Goal: Transaction & Acquisition: Subscribe to service/newsletter

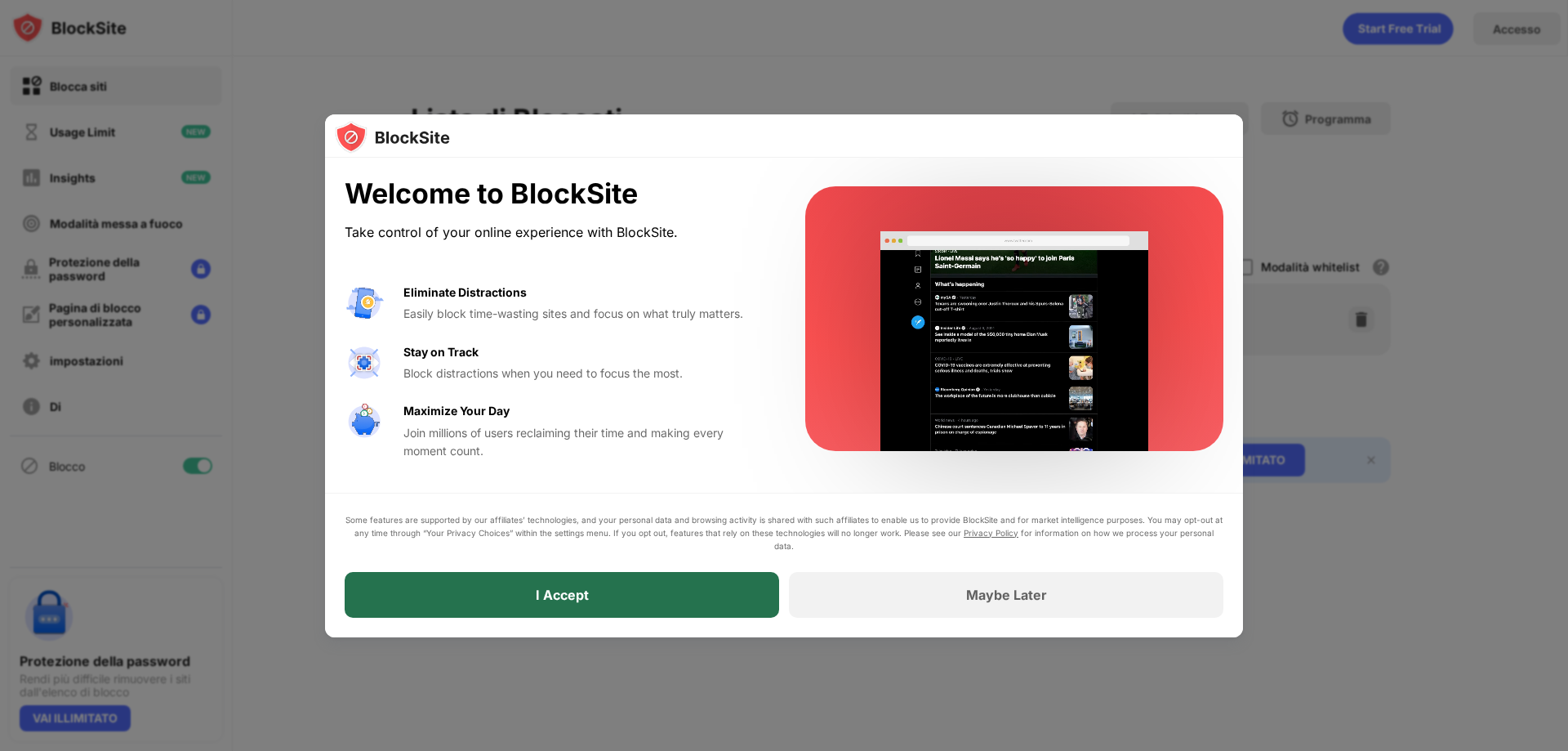
click at [543, 600] on div "I Accept" at bounding box center [562, 594] width 53 height 16
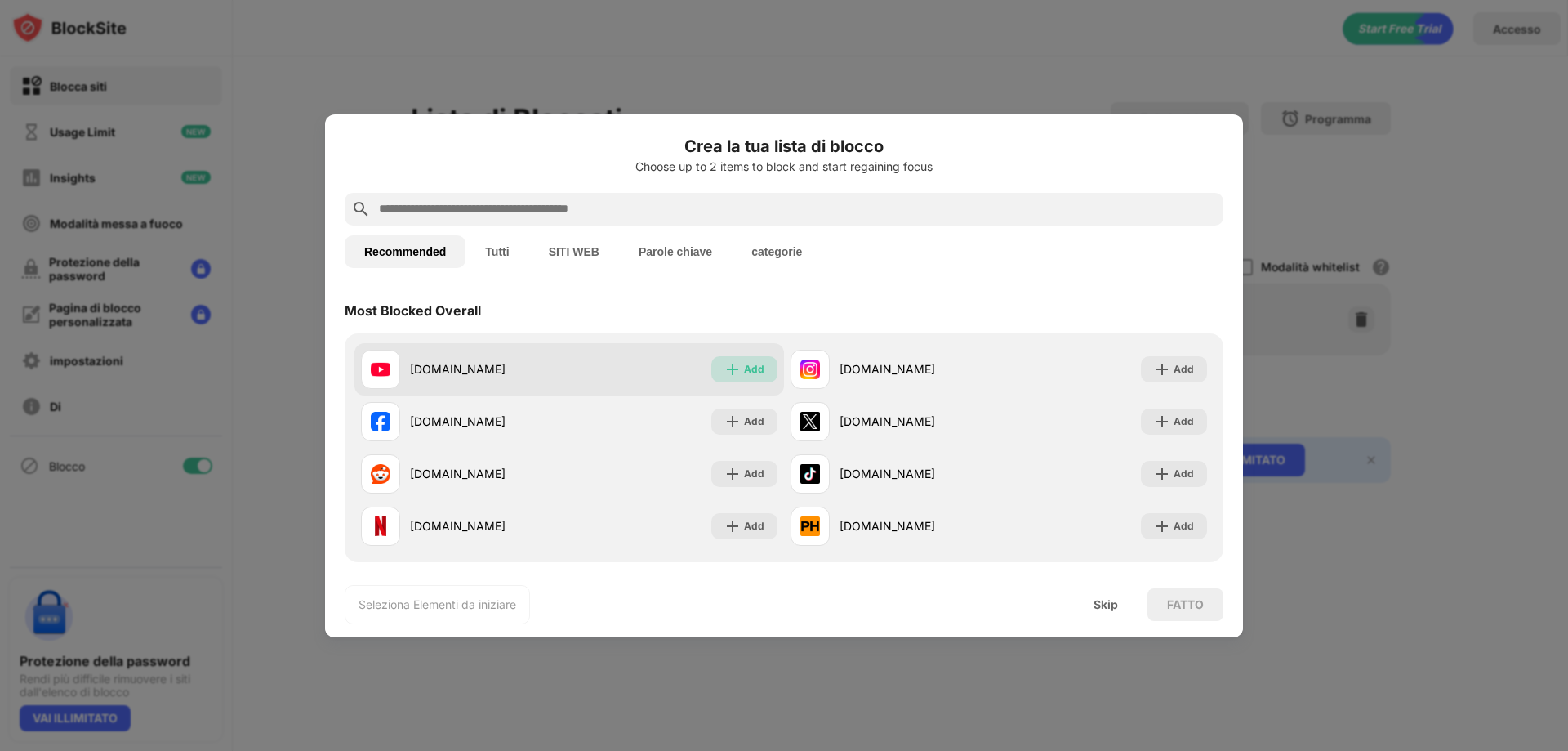
click at [735, 364] on img at bounding box center [732, 368] width 16 height 16
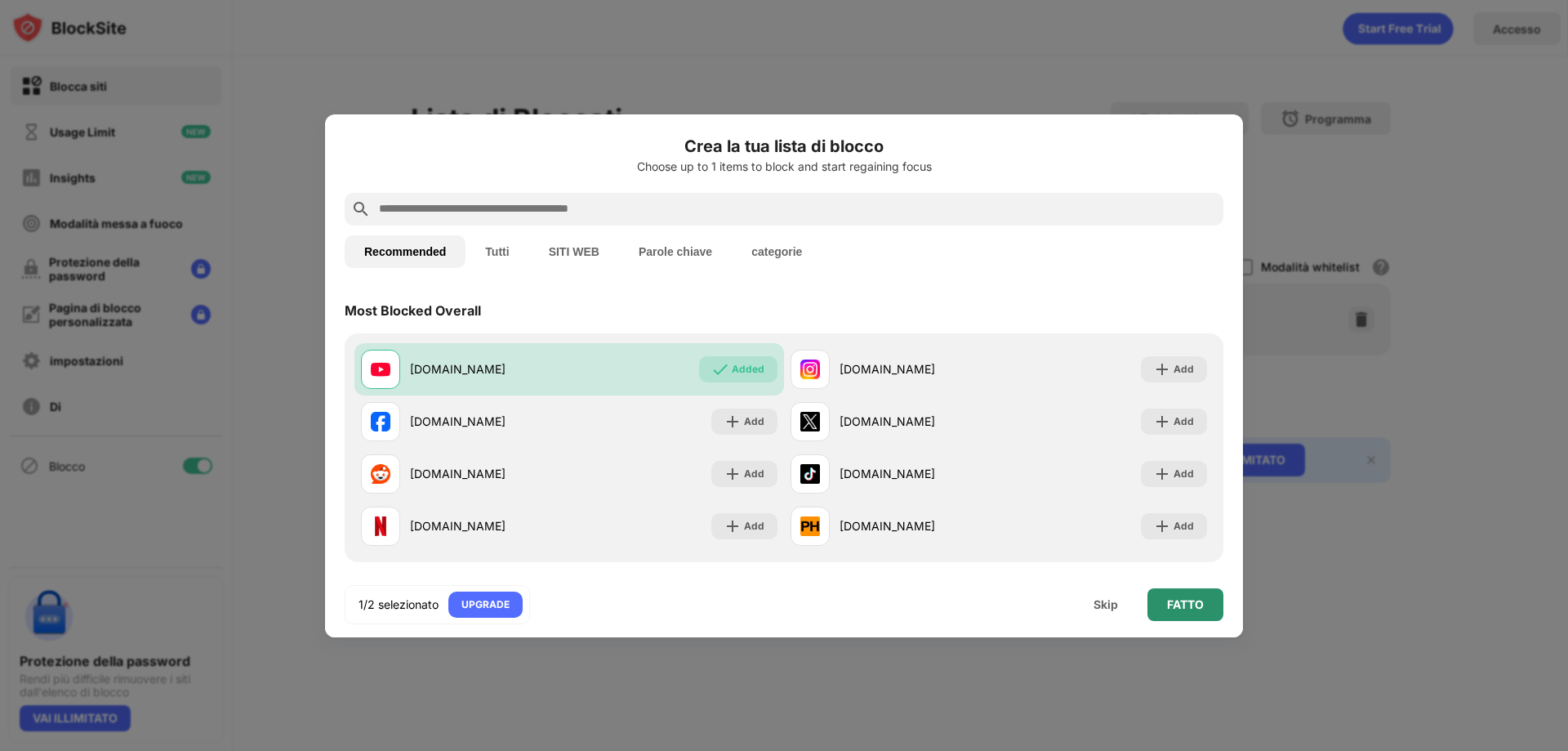
click at [1171, 607] on div "FATTO" at bounding box center [1185, 605] width 37 height 13
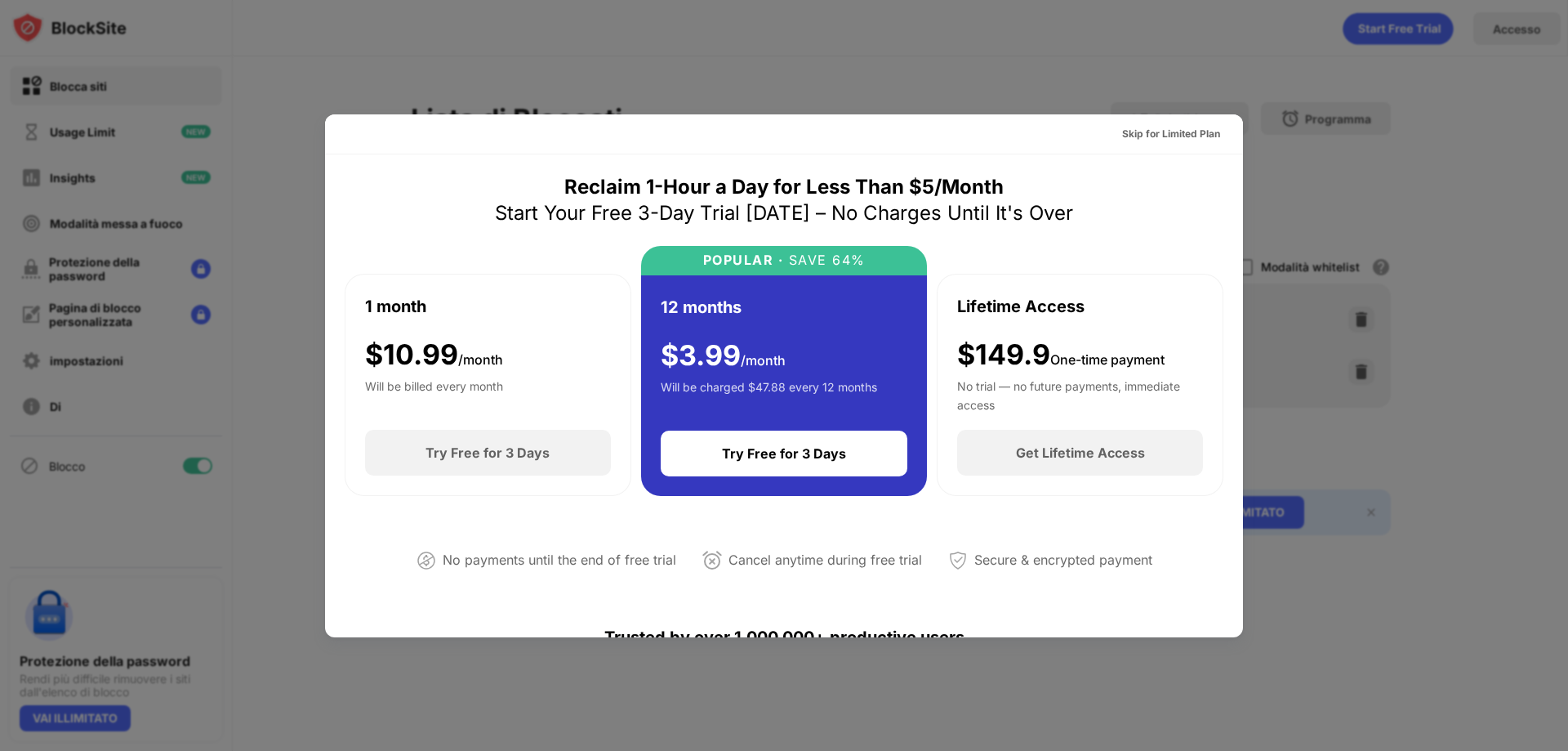
click at [1339, 155] on div at bounding box center [784, 375] width 1568 height 751
click at [1292, 172] on div at bounding box center [784, 375] width 1568 height 751
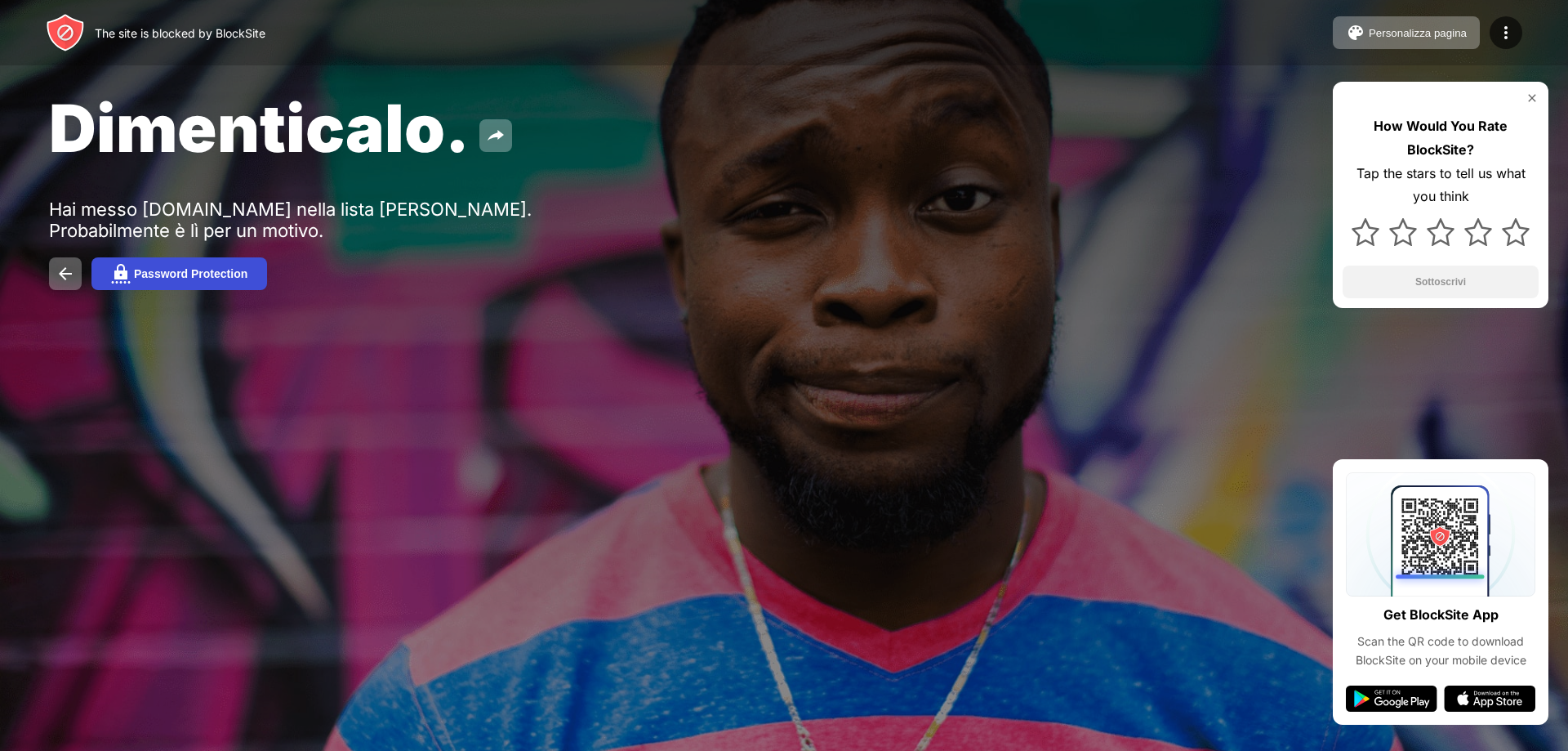
click at [210, 274] on div "Password Protection" at bounding box center [190, 274] width 113 height 13
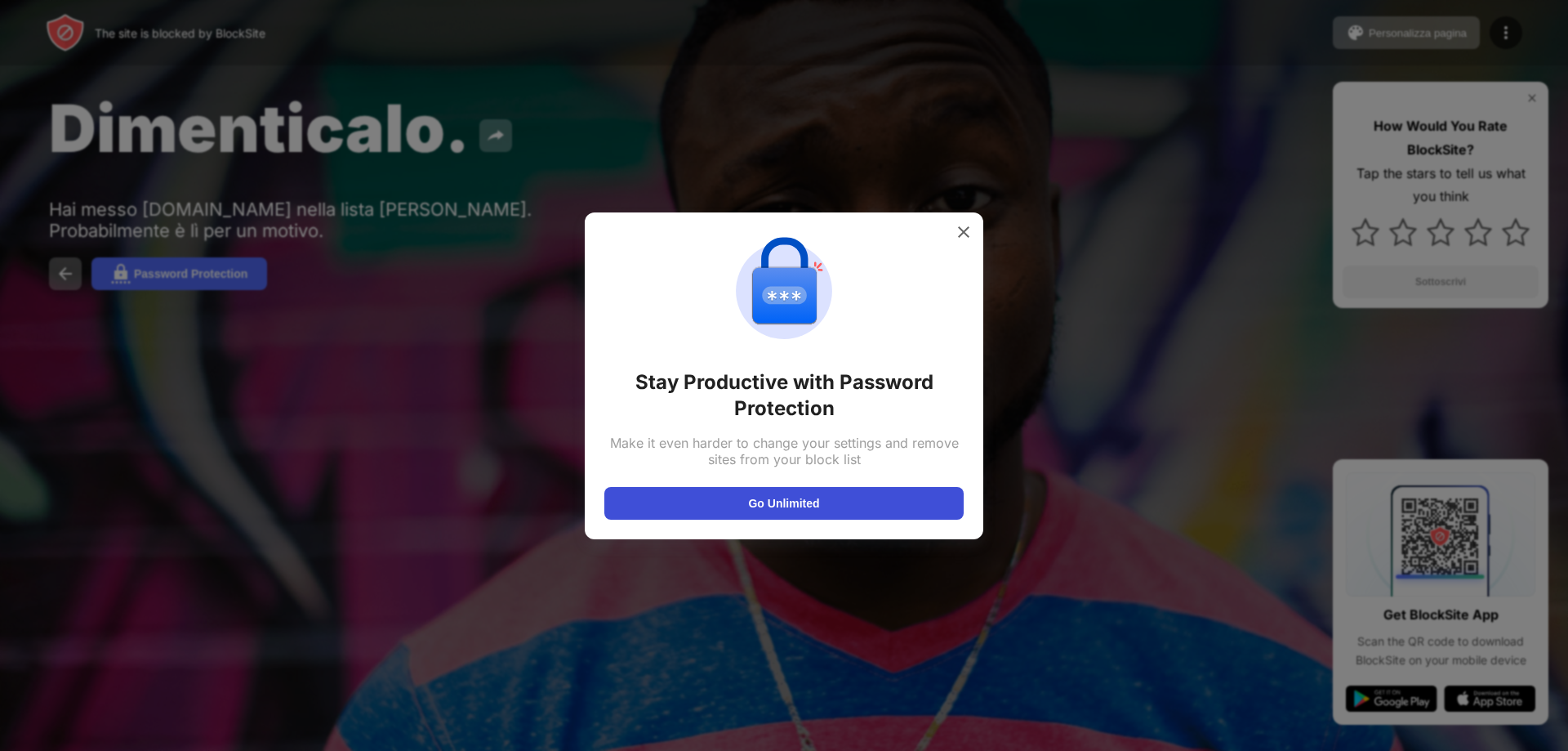
click at [781, 502] on button "Go Unlimited" at bounding box center [784, 503] width 359 height 33
